Goal: Check status: Check status

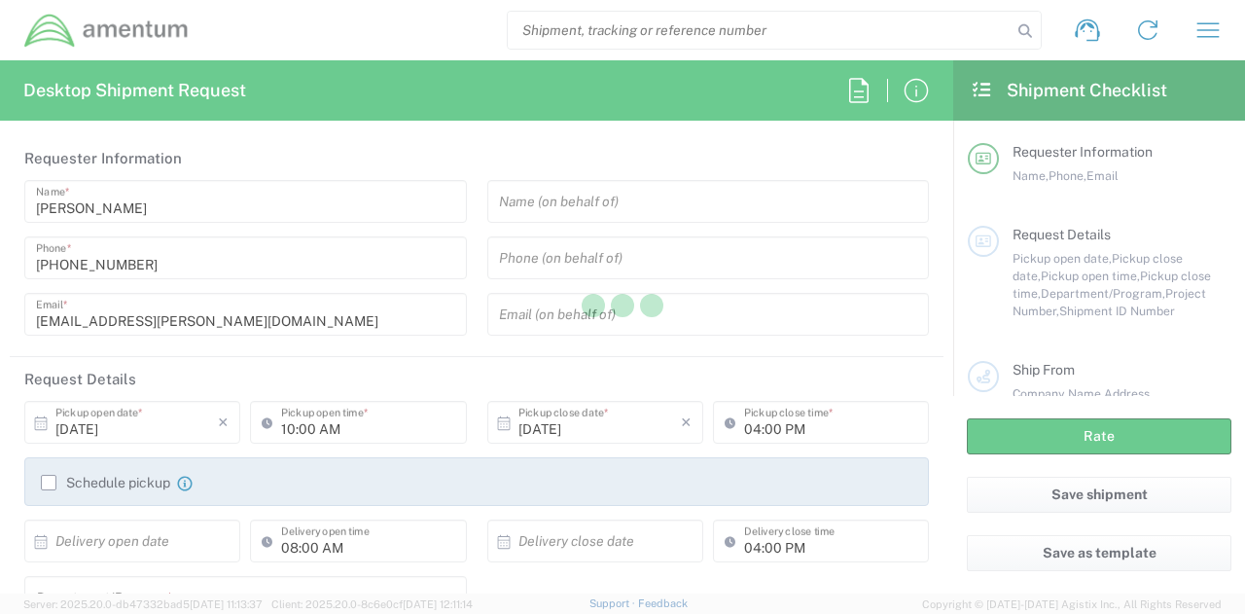
type input "[DOMAIN_NAME]"
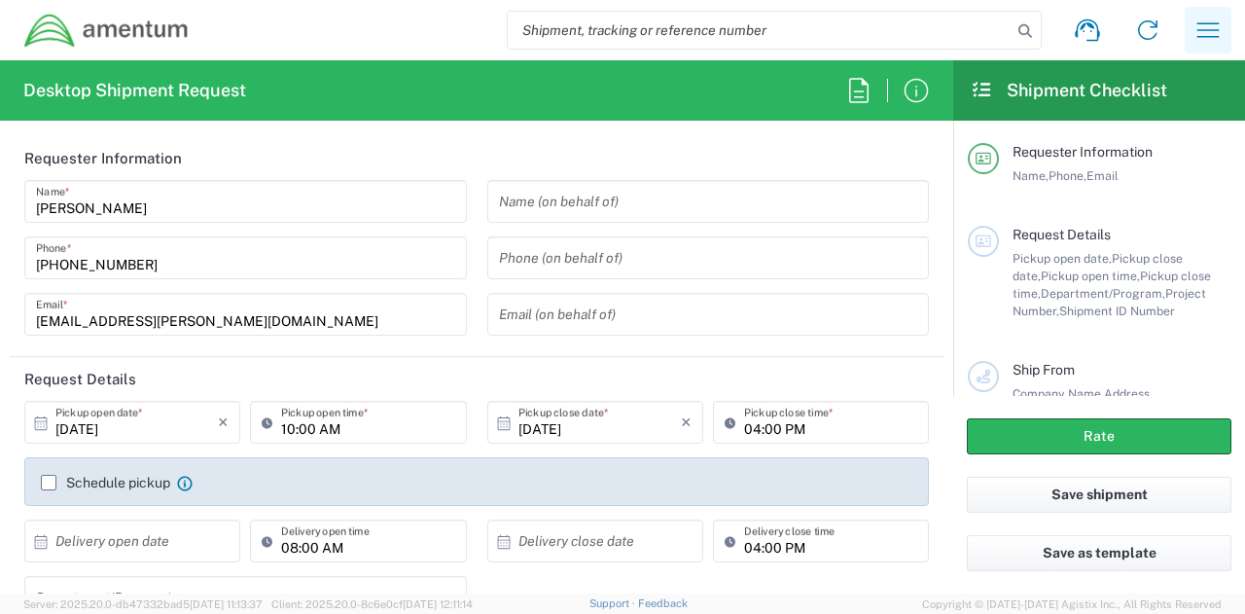
click at [1213, 30] on icon "button" at bounding box center [1208, 29] width 22 height 15
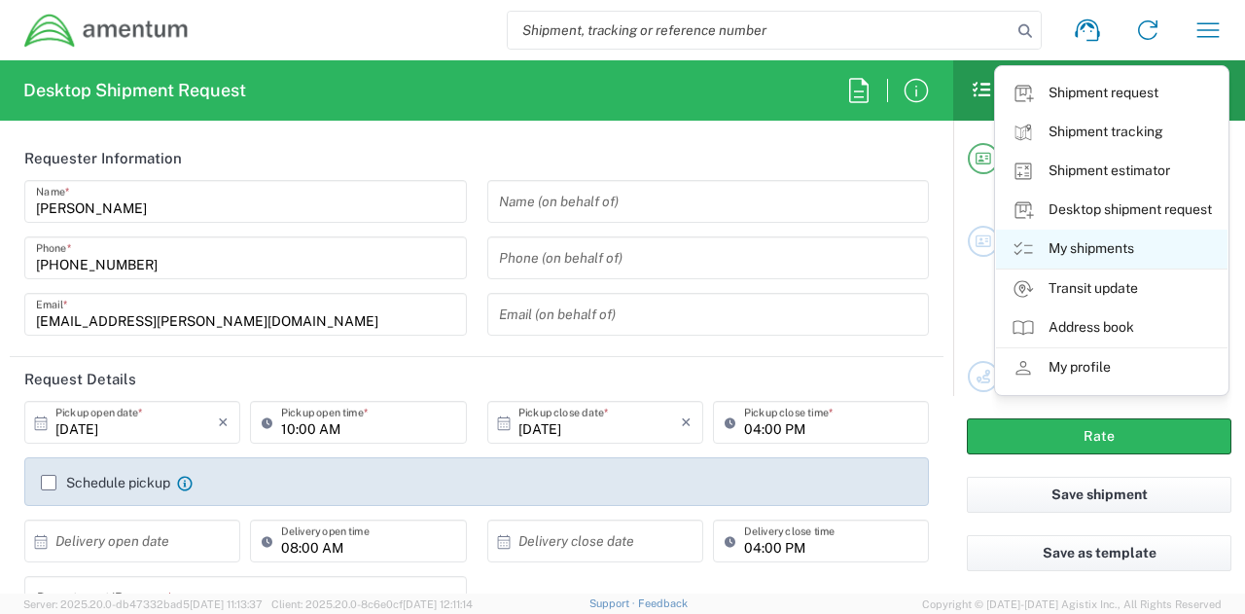
click at [1134, 250] on link "My shipments" at bounding box center [1111, 248] width 231 height 39
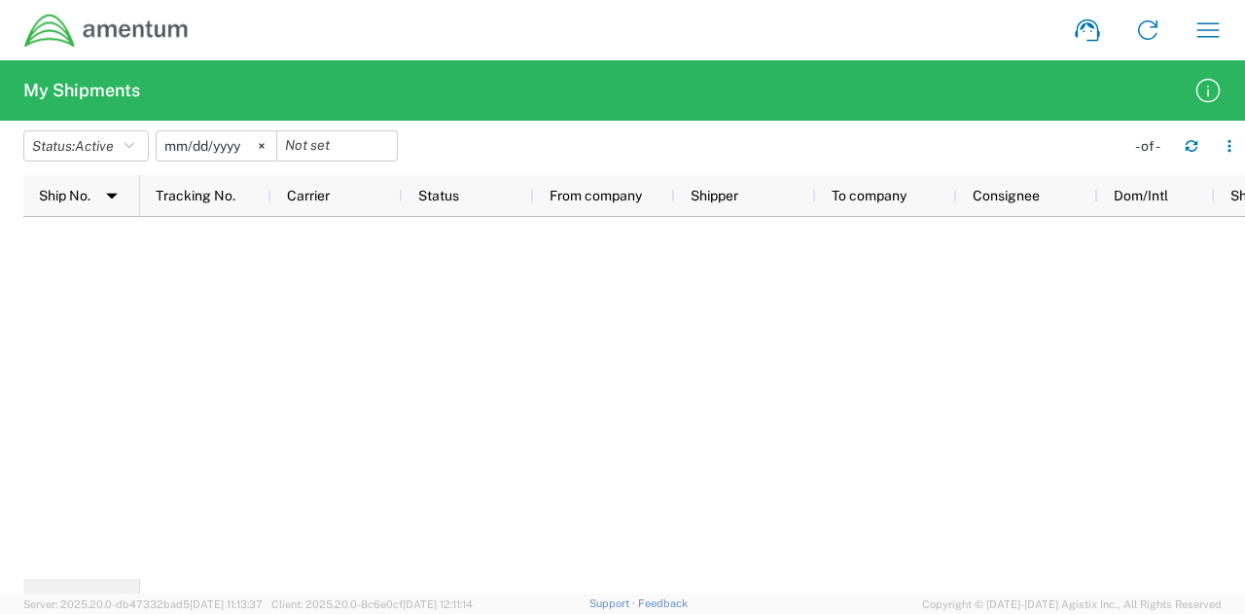
click at [228, 148] on input "[DATE]" at bounding box center [217, 145] width 120 height 29
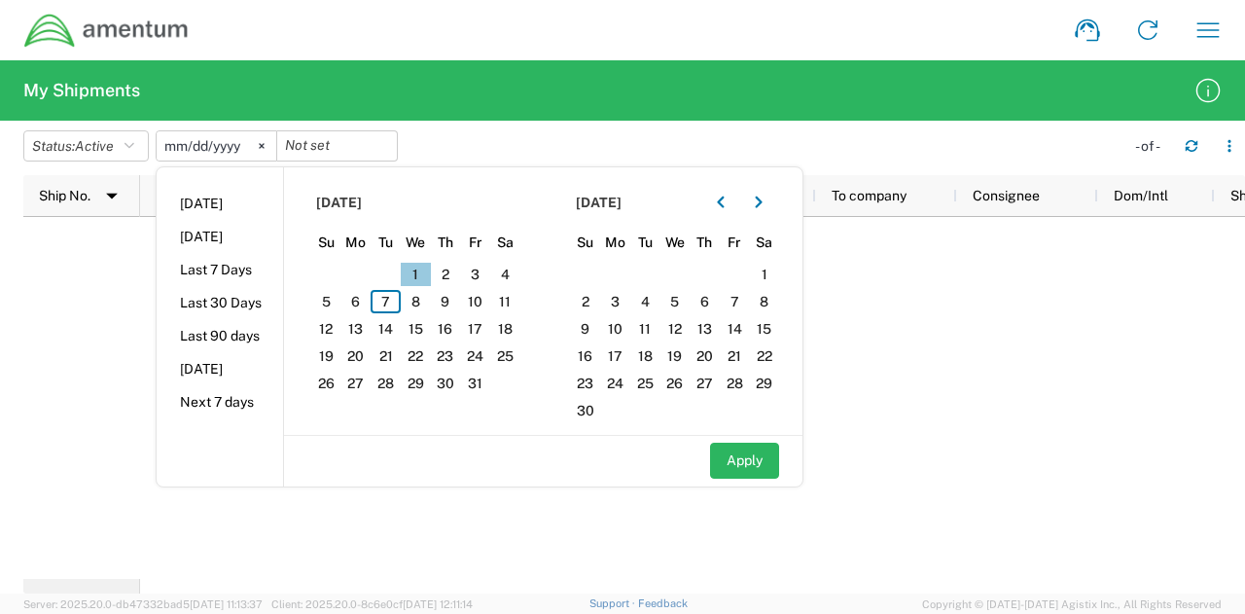
click at [418, 279] on span "1" at bounding box center [416, 274] width 30 height 23
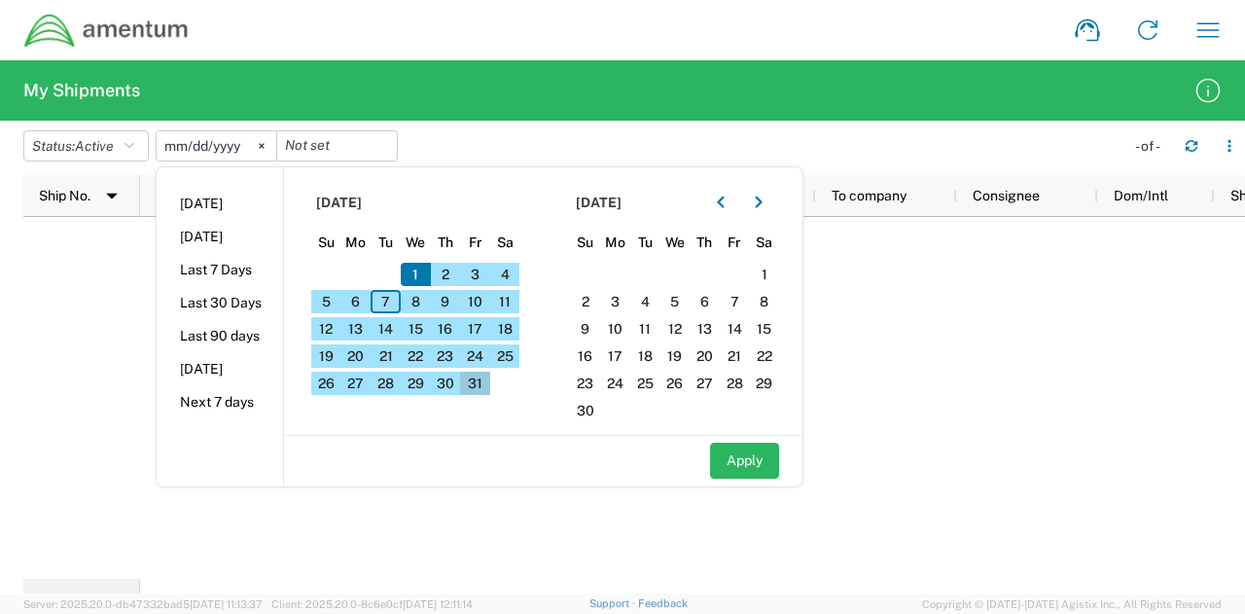
click at [474, 388] on span "31" at bounding box center [475, 382] width 30 height 23
click at [764, 464] on button "Apply" at bounding box center [744, 460] width 69 height 36
type input "[DATE]"
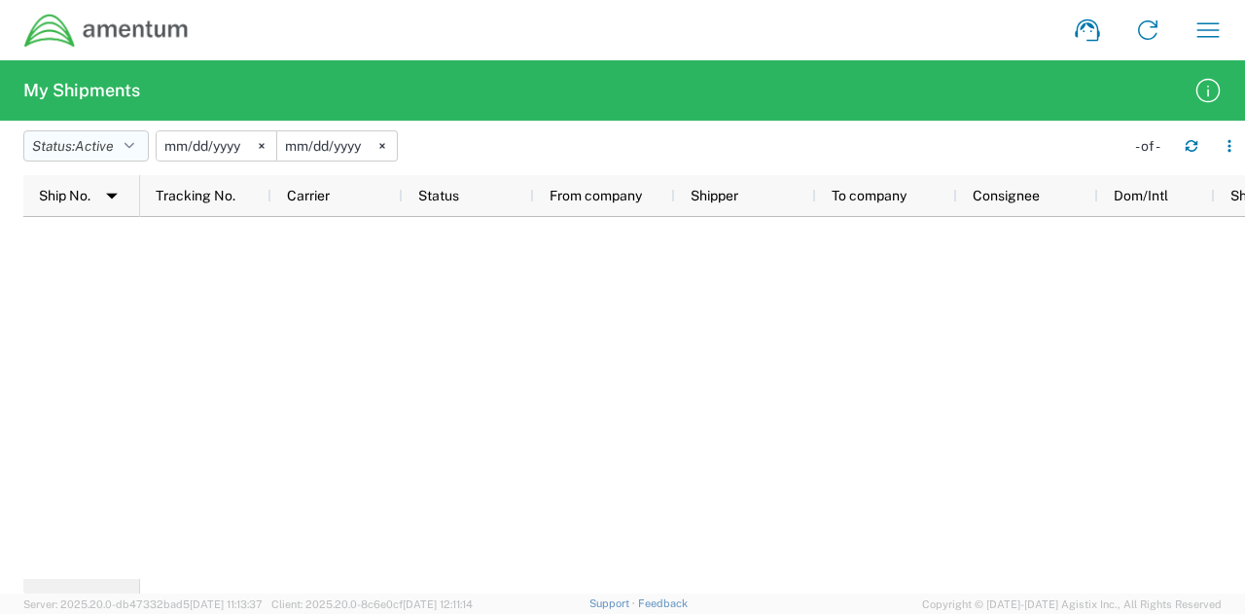
click at [140, 146] on button "Status: Active" at bounding box center [85, 145] width 125 height 31
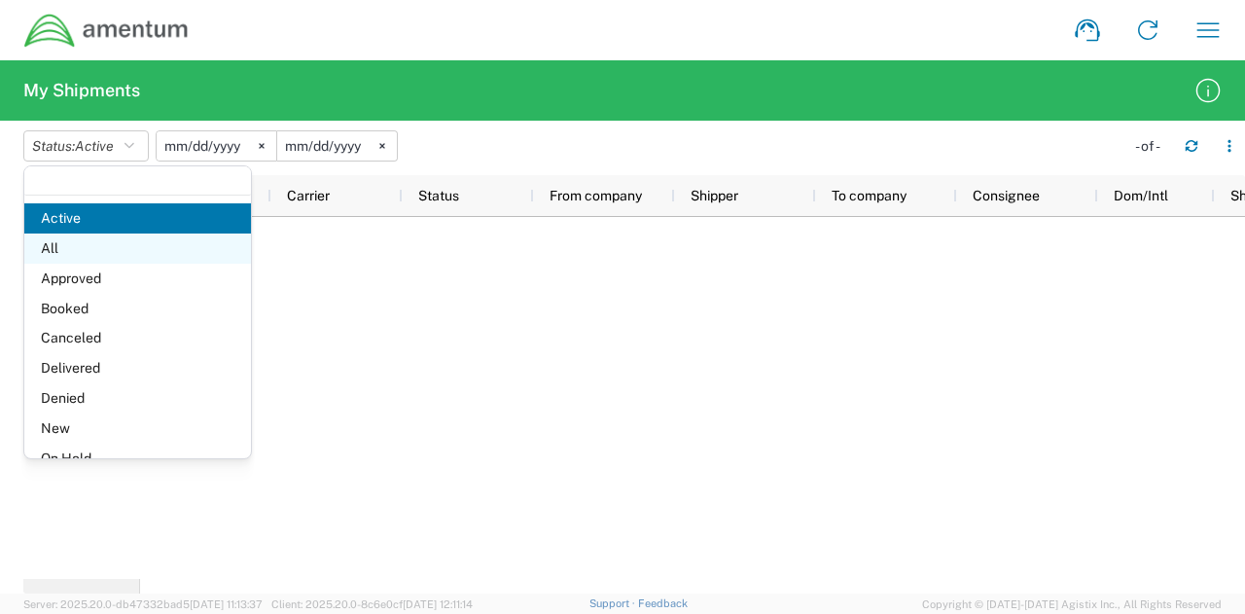
click at [123, 250] on span "All" at bounding box center [137, 248] width 227 height 30
